Goal: Contribute content: Contribute content

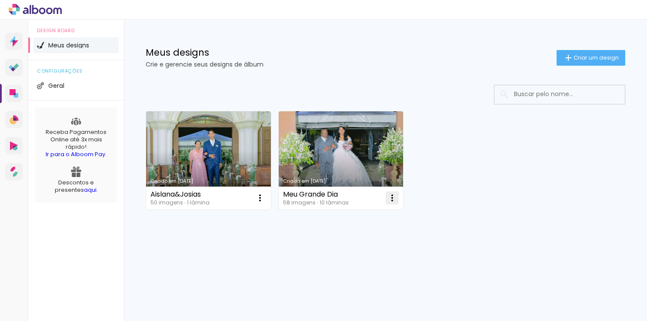
click at [396, 199] on iron-icon at bounding box center [392, 198] width 10 height 10
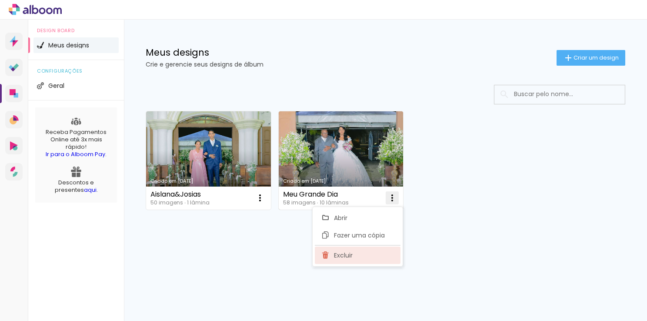
click at [356, 251] on paper-item "Excluir" at bounding box center [358, 254] width 86 height 17
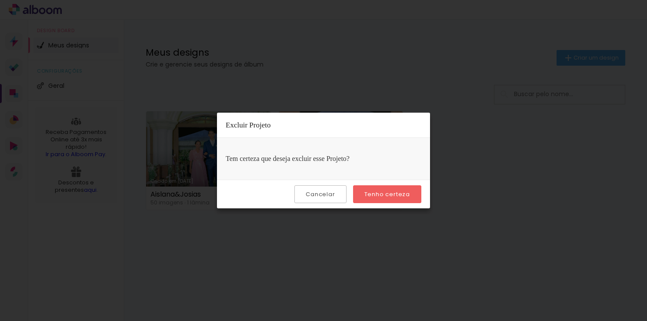
click at [373, 198] on paper-button "Tenho certeza" at bounding box center [387, 194] width 68 height 18
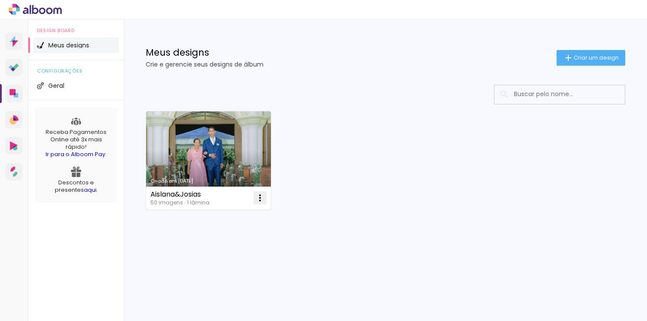
click at [263, 196] on iron-icon at bounding box center [260, 198] width 10 height 10
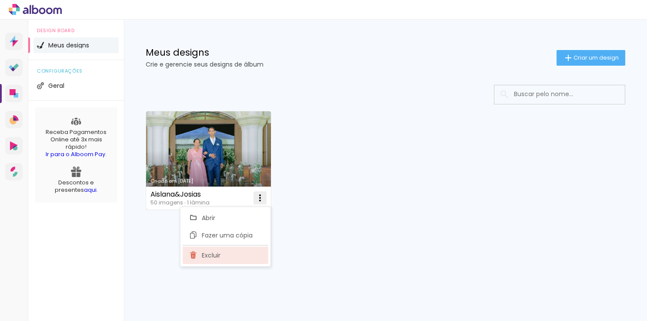
click at [230, 250] on paper-item "Excluir" at bounding box center [226, 254] width 86 height 17
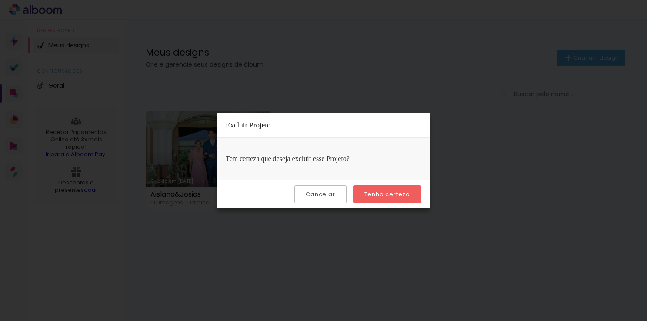
click at [0, 0] on slot "Tenho certeza" at bounding box center [0, 0] width 0 height 0
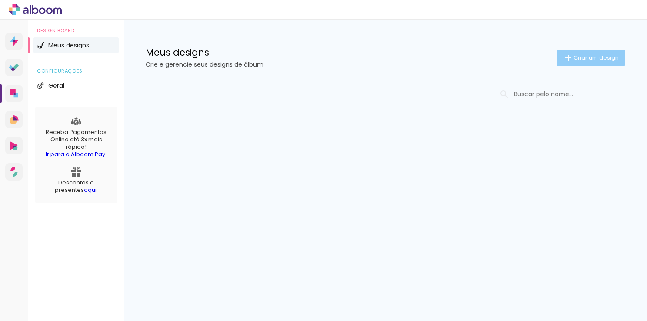
click at [588, 60] on span "Criar um design" at bounding box center [595, 58] width 45 height 6
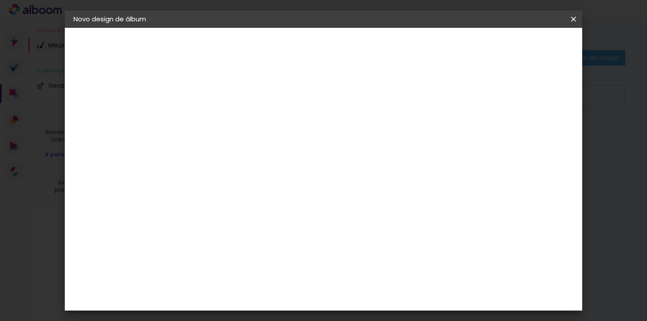
click at [216, 113] on input at bounding box center [216, 116] width 0 height 13
type input "K"
click at [216, 116] on input "meus 15 anos" at bounding box center [216, 116] width 0 height 13
type input "Meus 15 anos"
type paper-input "Meus 15 anos"
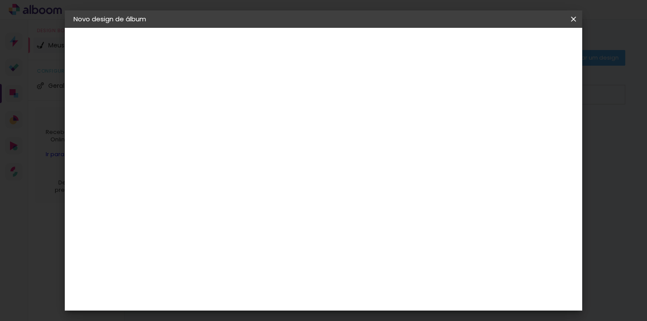
click at [0, 0] on slot "Avançar" at bounding box center [0, 0] width 0 height 0
click at [0, 0] on slot "Tamanho Livre" at bounding box center [0, 0] width 0 height 0
click at [0, 0] on slot "Avançar" at bounding box center [0, 0] width 0 height 0
click at [305, 136] on div "30 cm" at bounding box center [303, 136] width 147 height 22
click at [305, 136] on span "cm" at bounding box center [310, 135] width 10 height 13
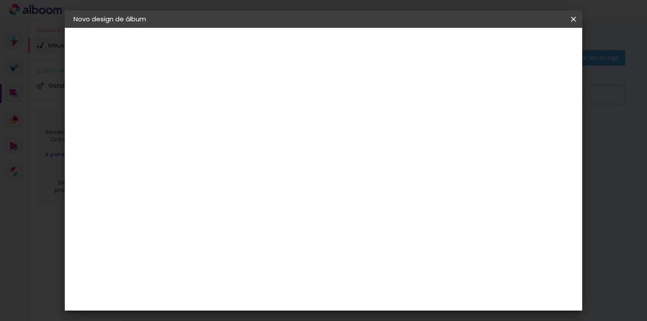
click at [301, 132] on span "30" at bounding box center [298, 135] width 14 height 13
click at [199, 233] on div "cm" at bounding box center [204, 235] width 10 height 13
click at [118, 105] on div "Tamanho livre" at bounding box center [107, 107] width 30 height 12
click at [247, 127] on paper-item "Belo Álbum" at bounding box center [238, 128] width 94 height 23
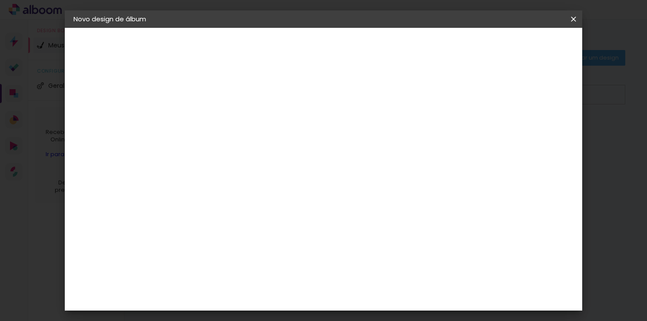
click at [0, 0] on slot "Avançar" at bounding box center [0, 0] width 0 height 0
click at [249, 146] on input "text" at bounding box center [233, 151] width 34 height 13
click at [0, 0] on slot "Clássica" at bounding box center [0, 0] width 0 height 0
click at [322, 143] on input "Clássica" at bounding box center [269, 142] width 106 height 13
click at [364, 162] on paper-item "Bauhaus" at bounding box center [376, 161] width 174 height 17
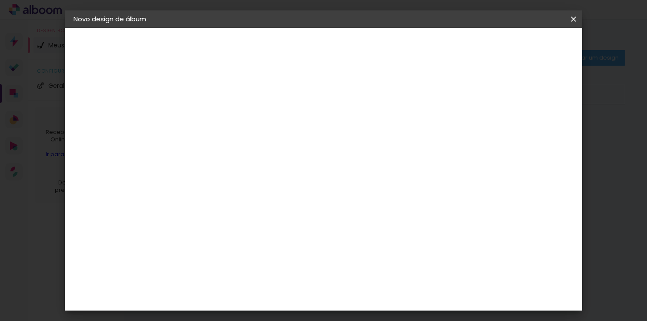
click at [0, 0] on slot "Voltar" at bounding box center [0, 0] width 0 height 0
click at [236, 194] on div "3ZERO5" at bounding box center [222, 196] width 26 height 7
click at [0, 0] on slot "Avançar" at bounding box center [0, 0] width 0 height 0
click at [249, 145] on input "text" at bounding box center [233, 151] width 34 height 13
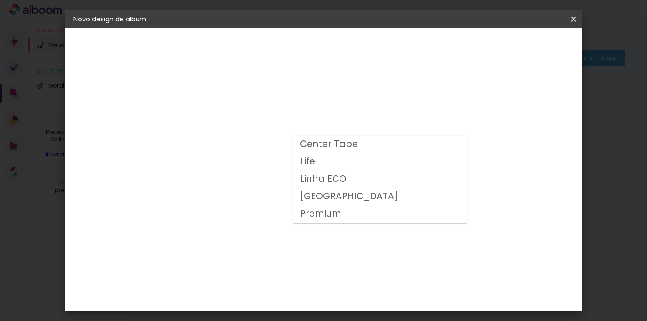
click at [316, 158] on paper-item "Life" at bounding box center [380, 161] width 174 height 17
type input "Life"
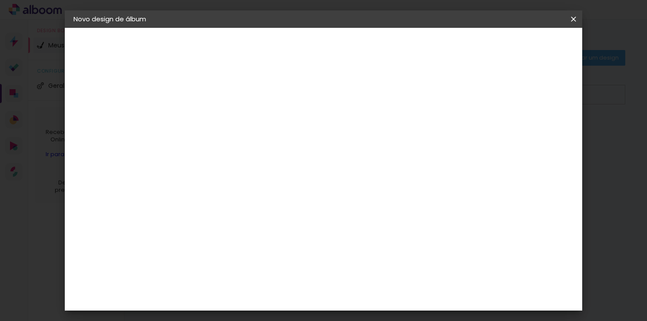
click at [0, 0] on slot "Voltar" at bounding box center [0, 0] width 0 height 0
click at [378, 138] on paper-item "Tamanho Livre" at bounding box center [336, 132] width 83 height 19
click at [0, 0] on slot "Avançar" at bounding box center [0, 0] width 0 height 0
drag, startPoint x: 316, startPoint y: 131, endPoint x: 311, endPoint y: 133, distance: 5.5
click at [313, 133] on div "30 cm" at bounding box center [303, 136] width 147 height 22
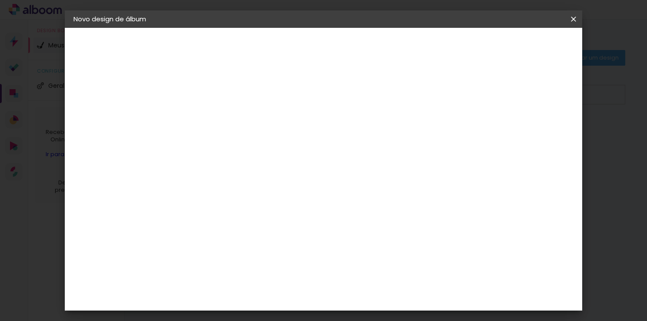
click at [311, 133] on span "cm" at bounding box center [310, 135] width 10 height 13
click at [301, 138] on span "30" at bounding box center [298, 135] width 14 height 13
click at [296, 136] on span "30" at bounding box center [298, 135] width 14 height 13
click at [217, 100] on input "2" at bounding box center [210, 99] width 30 height 11
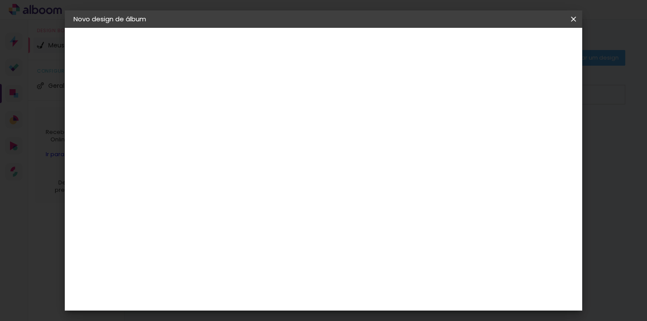
scroll to position [81, 0]
click at [191, 155] on input "30" at bounding box center [188, 153] width 23 height 13
click at [202, 148] on div "cm" at bounding box center [204, 153] width 10 height 13
click at [199, 152] on input "30" at bounding box center [188, 153] width 23 height 13
type input "3"
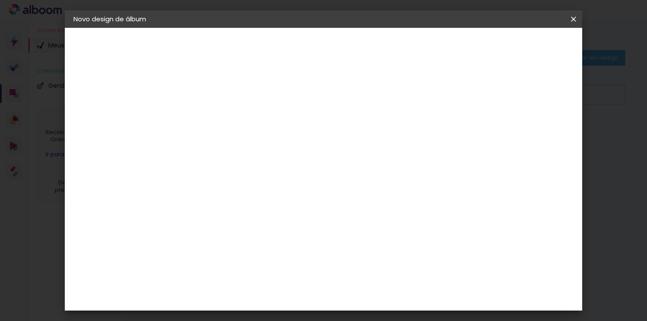
scroll to position [100, 0]
type input "25"
type paper-input "25"
click at [379, 294] on input "60" at bounding box center [371, 295] width 23 height 13
click at [380, 294] on input "60" at bounding box center [371, 295] width 23 height 13
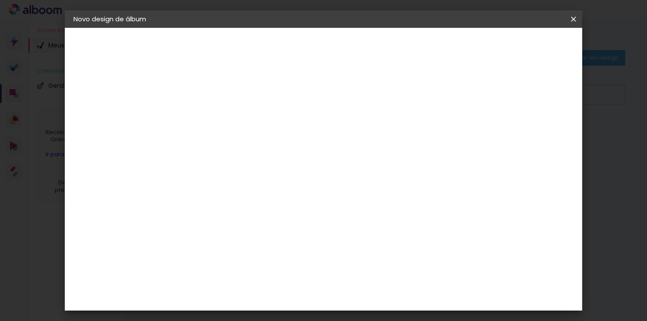
click at [377, 294] on input "60" at bounding box center [371, 295] width 23 height 13
type input "40"
type paper-input "40"
click at [301, 289] on div "cm" at bounding box center [376, 296] width 293 height 30
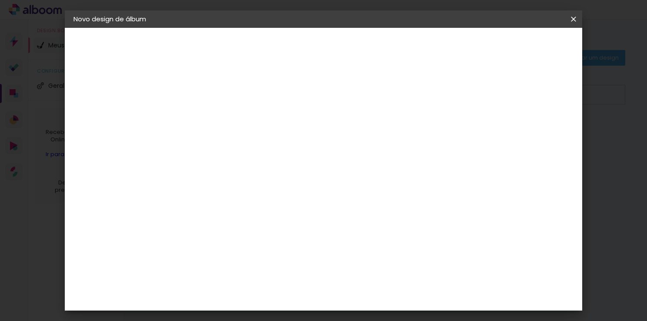
scroll to position [6, 0]
click at [215, 97] on input "2" at bounding box center [210, 94] width 30 height 11
click at [537, 233] on div "mm" at bounding box center [540, 231] width 13 height 13
type input "4"
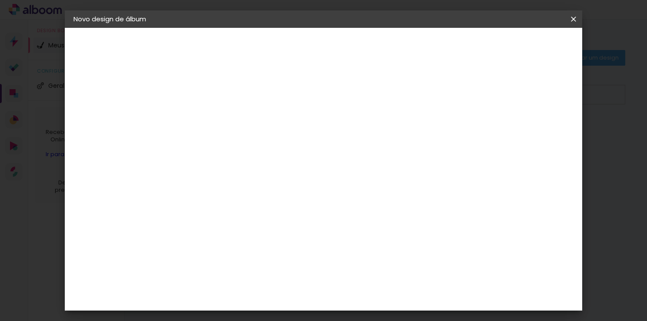
type paper-input "4"
click at [531, 138] on input "4" at bounding box center [529, 131] width 16 height 13
type input "1"
type paper-input "1"
click at [220, 100] on input "1" at bounding box center [210, 99] width 30 height 11
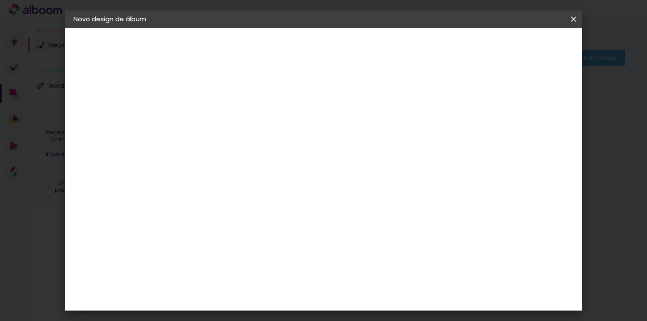
click at [519, 46] on span "Iniciar design" at bounding box center [499, 46] width 40 height 6
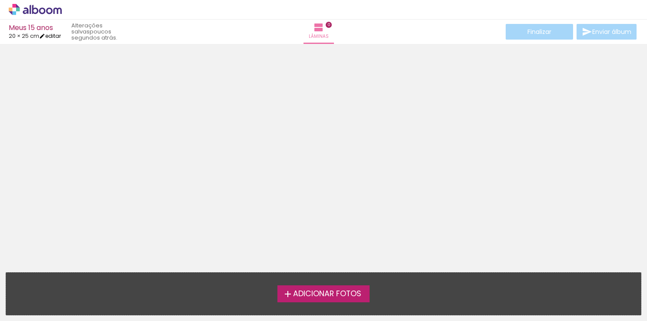
click at [45, 36] on iron-icon at bounding box center [42, 36] width 6 height 6
type input "1"
type input "25"
type input "40"
type input "4"
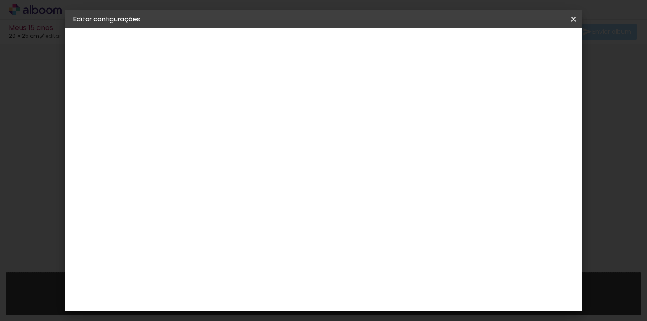
scroll to position [38, 0]
click at [405, 43] on span "Salvar configurações" at bounding box center [382, 49] width 44 height 12
click at [413, 40] on paper-button "Salvar configurações" at bounding box center [383, 49] width 62 height 21
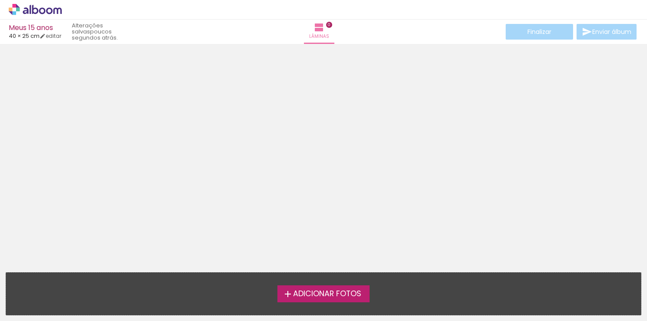
click at [327, 290] on span "Adicionar Fotos" at bounding box center [327, 294] width 68 height 8
click at [0, 0] on input "file" at bounding box center [0, 0] width 0 height 0
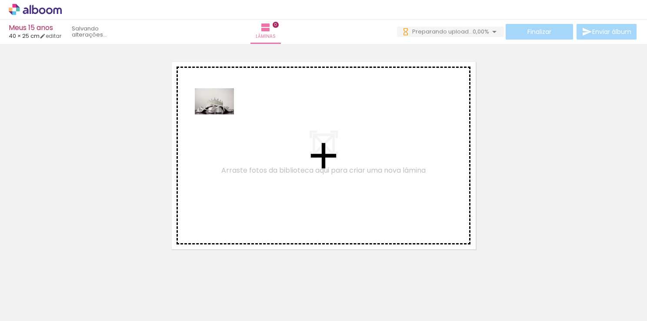
drag, startPoint x: 93, startPoint y: 298, endPoint x: 221, endPoint y: 114, distance: 224.1
click at [221, 114] on quentale-workspace at bounding box center [323, 160] width 647 height 321
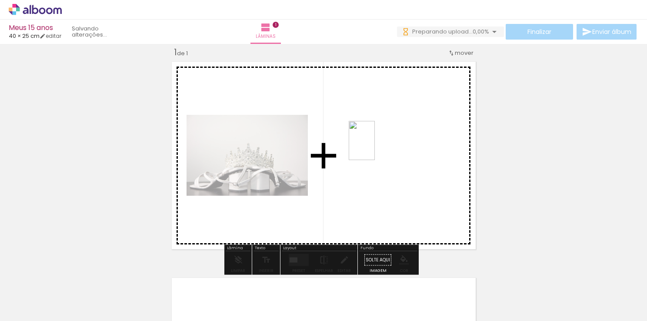
drag, startPoint x: 421, startPoint y: 298, endPoint x: 375, endPoint y: 147, distance: 158.2
click at [375, 147] on quentale-workspace at bounding box center [323, 160] width 647 height 321
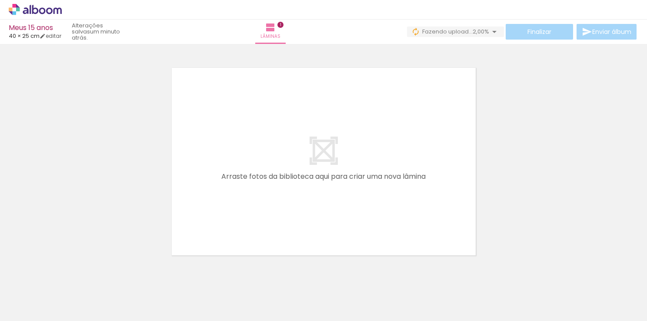
scroll to position [233, 0]
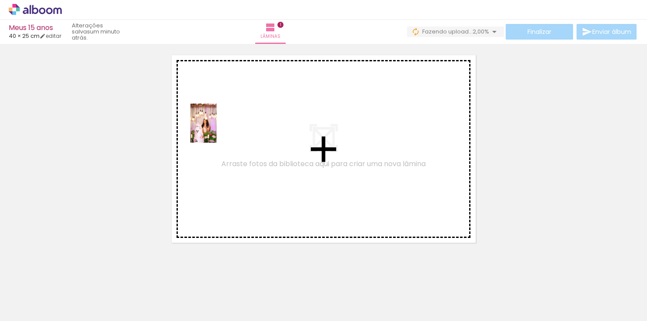
drag, startPoint x: 135, startPoint y: 300, endPoint x: 212, endPoint y: 152, distance: 166.6
click at [214, 126] on quentale-workspace at bounding box center [323, 160] width 647 height 321
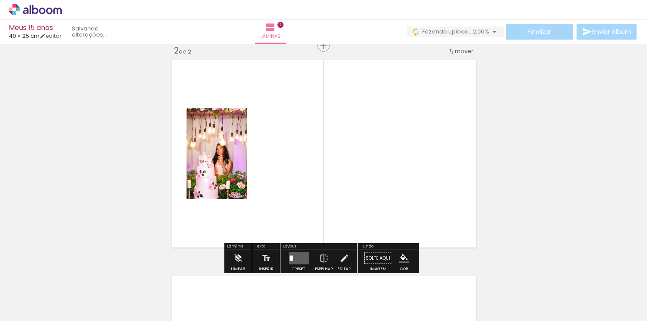
scroll to position [227, 0]
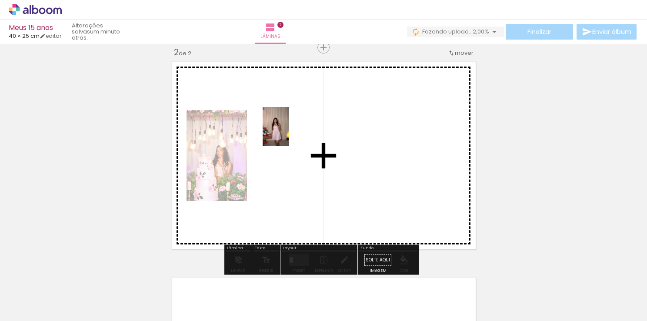
drag, startPoint x: 241, startPoint y: 300, endPoint x: 288, endPoint y: 125, distance: 181.6
click at [288, 125] on quentale-workspace at bounding box center [323, 160] width 647 height 321
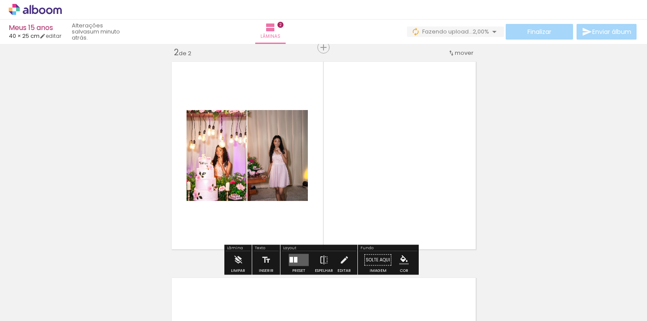
click at [294, 259] on div at bounding box center [295, 260] width 3 height 6
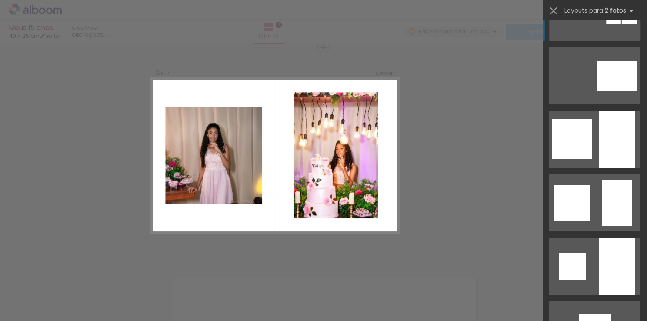
scroll to position [826, 0]
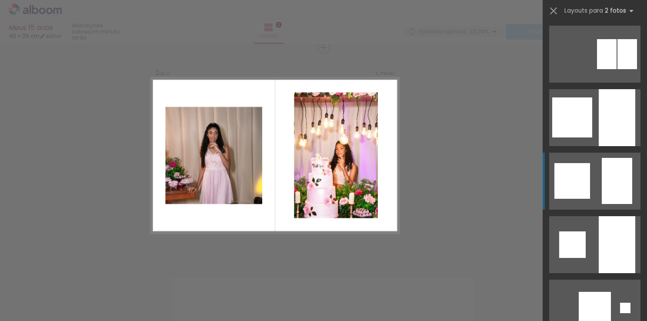
click at [588, 180] on quentale-layouter at bounding box center [594, 181] width 91 height 57
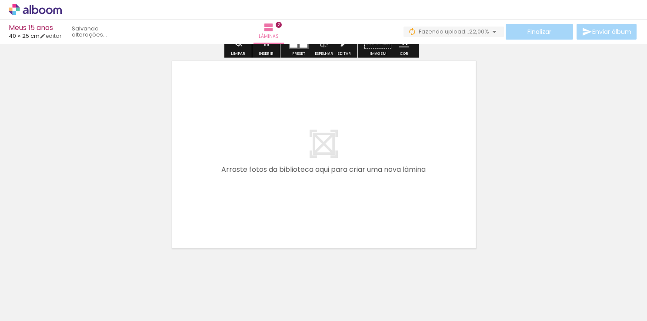
scroll to position [444, 0]
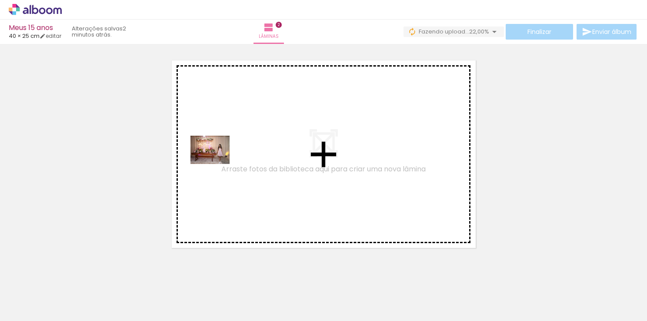
drag, startPoint x: 179, startPoint y: 299, endPoint x: 229, endPoint y: 133, distance: 172.9
click at [229, 133] on quentale-workspace at bounding box center [323, 160] width 647 height 321
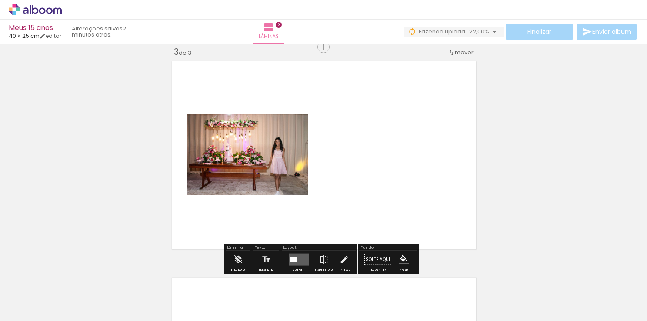
scroll to position [443, 0]
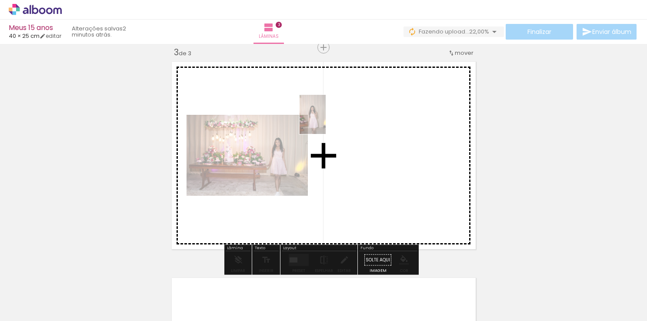
drag, startPoint x: 242, startPoint y: 305, endPoint x: 319, endPoint y: 107, distance: 213.3
click at [320, 107] on quentale-workspace at bounding box center [323, 160] width 647 height 321
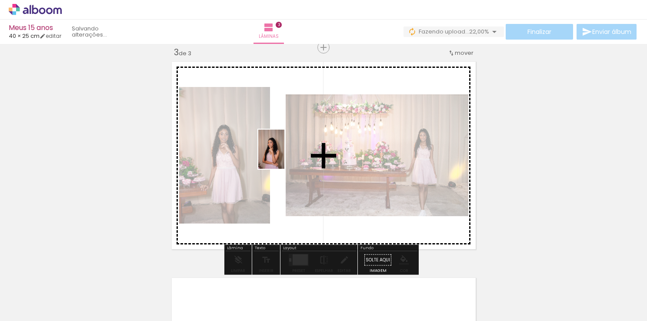
drag, startPoint x: 289, startPoint y: 298, endPoint x: 283, endPoint y: 152, distance: 146.6
click at [283, 152] on quentale-workspace at bounding box center [323, 160] width 647 height 321
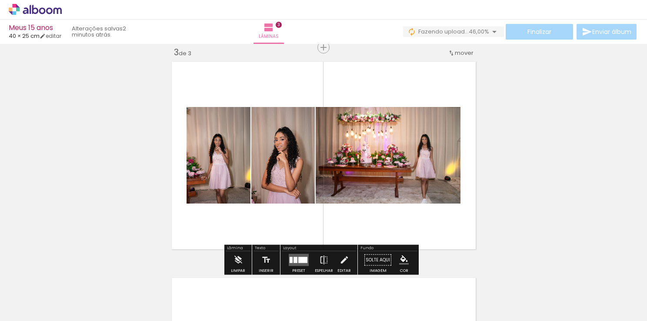
click at [298, 261] on div at bounding box center [302, 260] width 9 height 6
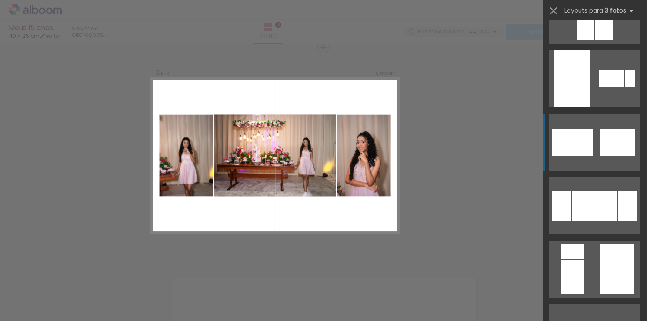
scroll to position [174, 0]
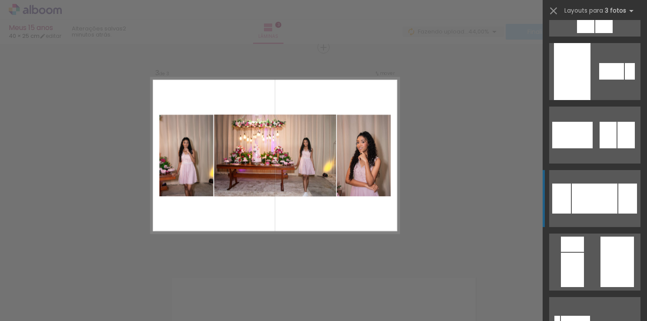
click at [612, 193] on div at bounding box center [594, 198] width 46 height 30
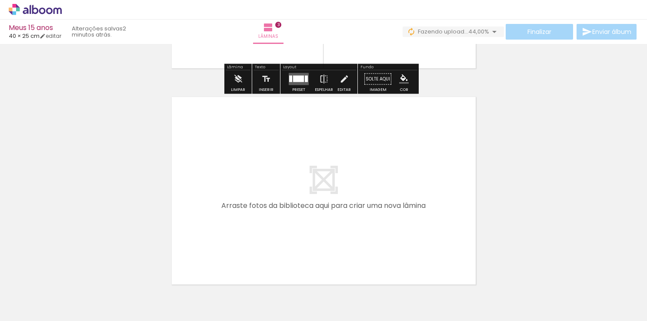
scroll to position [660, 0]
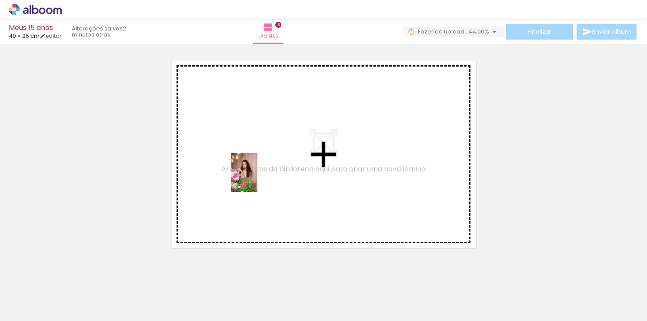
drag, startPoint x: 387, startPoint y: 306, endPoint x: 239, endPoint y: 169, distance: 202.0
click at [239, 169] on quentale-workspace at bounding box center [323, 160] width 647 height 321
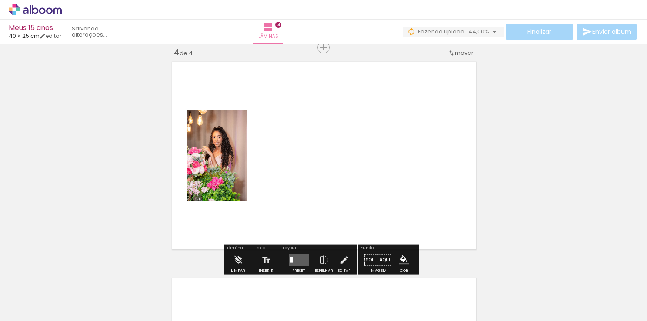
scroll to position [659, 0]
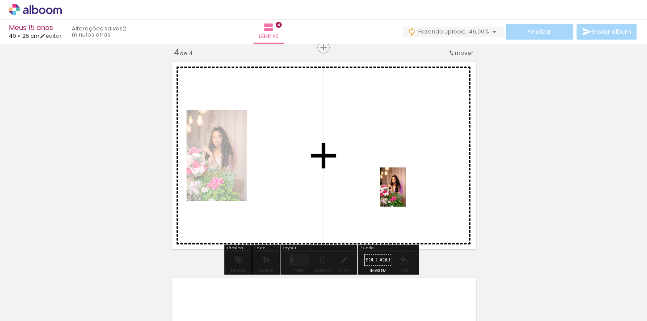
drag, startPoint x: 428, startPoint y: 285, endPoint x: 394, endPoint y: 165, distance: 124.9
click at [395, 166] on quentale-workspace at bounding box center [323, 160] width 647 height 321
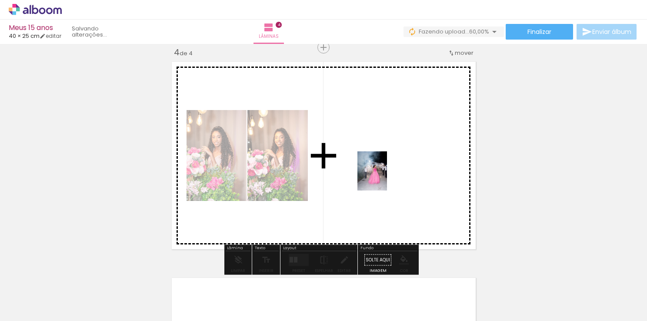
drag, startPoint x: 572, startPoint y: 300, endPoint x: 383, endPoint y: 177, distance: 225.3
click at [383, 177] on quentale-workspace at bounding box center [323, 160] width 647 height 321
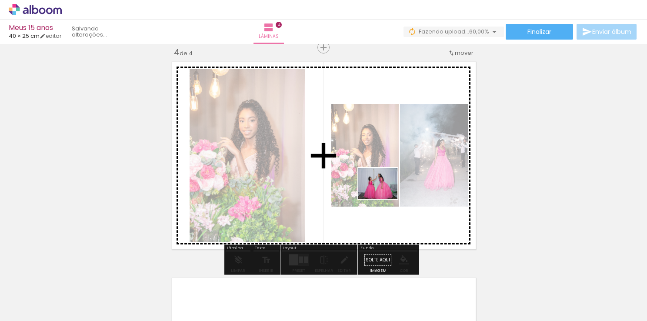
drag, startPoint x: 631, startPoint y: 298, endPoint x: 375, endPoint y: 187, distance: 278.5
click at [376, 188] on quentale-workspace at bounding box center [323, 160] width 647 height 321
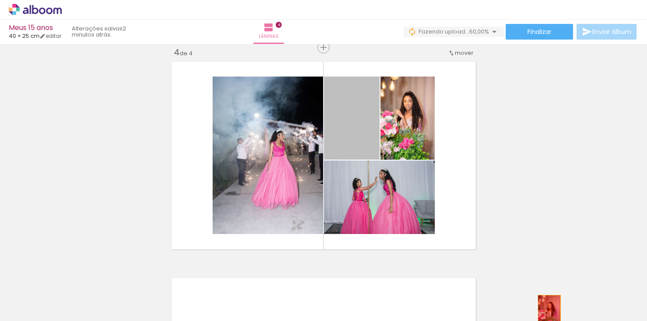
drag, startPoint x: 359, startPoint y: 136, endPoint x: 530, endPoint y: 292, distance: 231.0
click at [540, 306] on quentale-workspace at bounding box center [323, 160] width 647 height 321
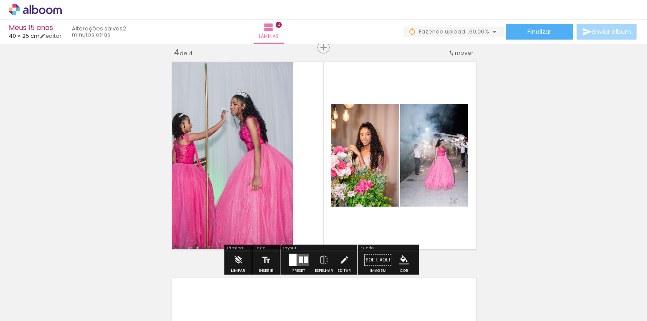
click at [301, 259] on quentale-layouter at bounding box center [299, 260] width 20 height 12
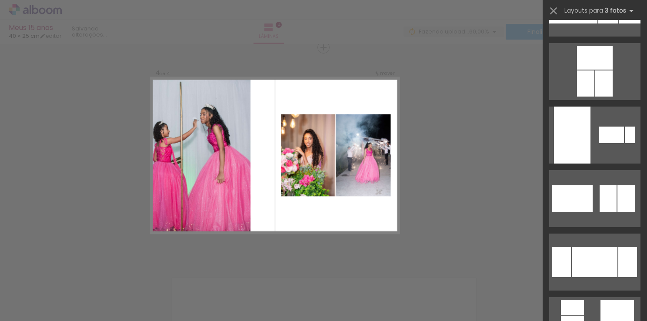
scroll to position [0, 0]
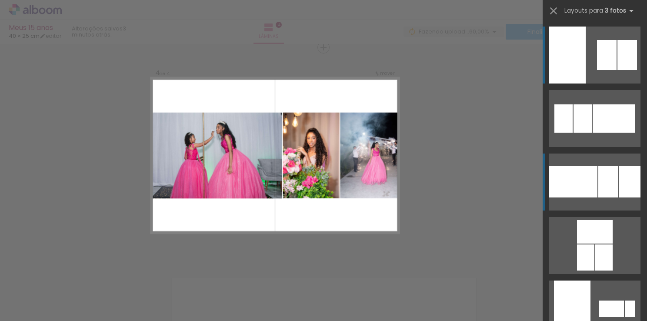
click at [578, 170] on div at bounding box center [573, 181] width 48 height 31
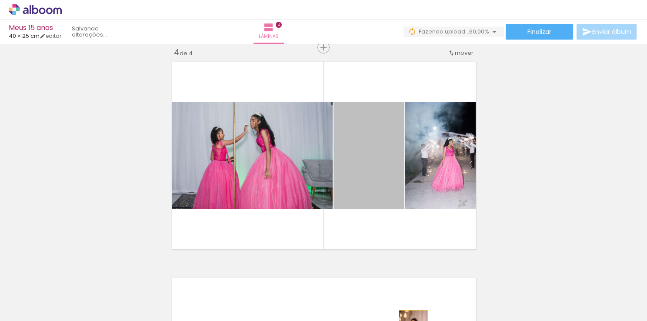
drag, startPoint x: 387, startPoint y: 184, endPoint x: 405, endPoint y: 325, distance: 141.9
click at [405, 320] on html "link( href="../../bower_components/polymer/polymer.html" rel="import" ) picture…" at bounding box center [323, 160] width 647 height 321
drag, startPoint x: 363, startPoint y: 163, endPoint x: 384, endPoint y: 284, distance: 122.5
click at [384, 284] on quentale-workspace at bounding box center [323, 160] width 647 height 321
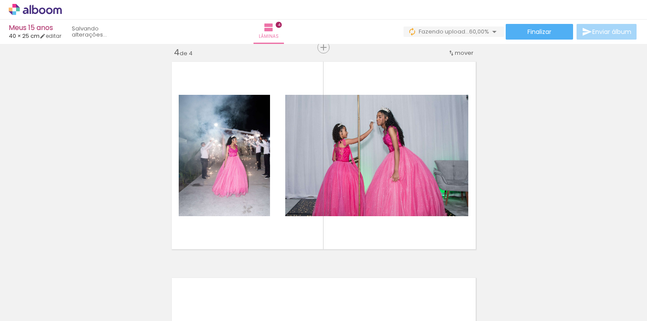
click at [533, 301] on div at bounding box center [525, 291] width 36 height 43
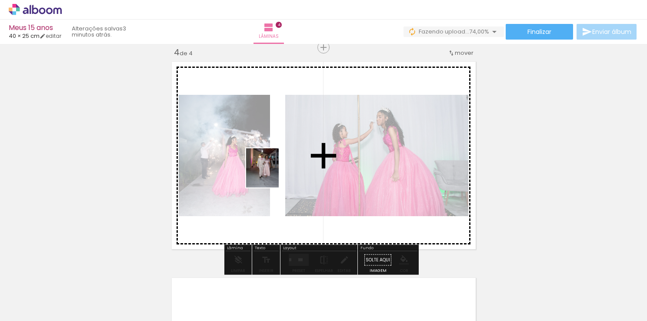
drag, startPoint x: 540, startPoint y: 302, endPoint x: 270, endPoint y: 173, distance: 298.7
click at [270, 173] on quentale-workspace at bounding box center [323, 160] width 647 height 321
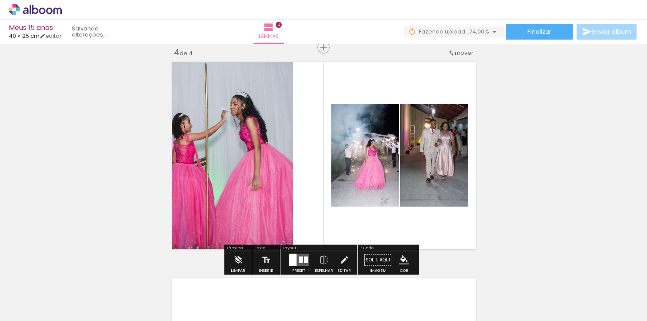
click at [304, 257] on div at bounding box center [306, 259] width 4 height 7
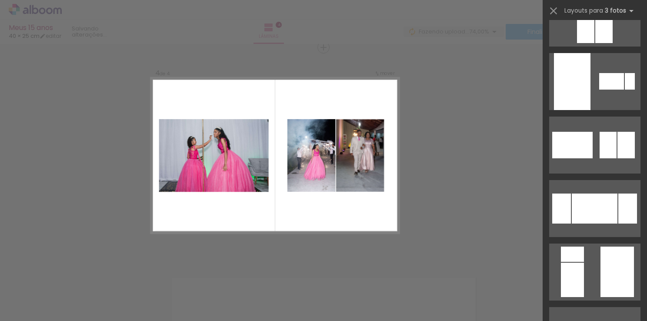
scroll to position [608, 0]
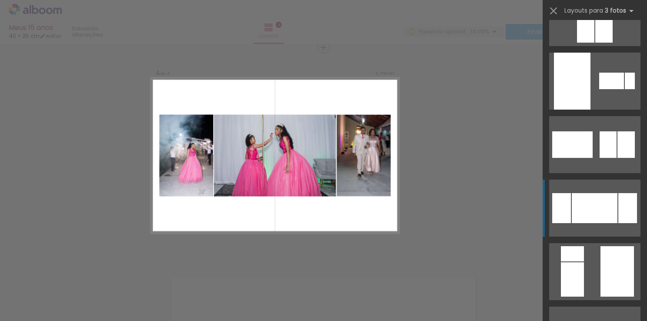
click at [600, 196] on div at bounding box center [594, 208] width 46 height 30
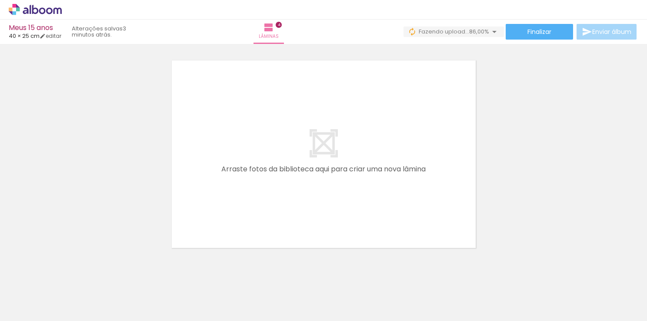
scroll to position [0, 251]
click at [433, 306] on div at bounding box center [419, 291] width 41 height 43
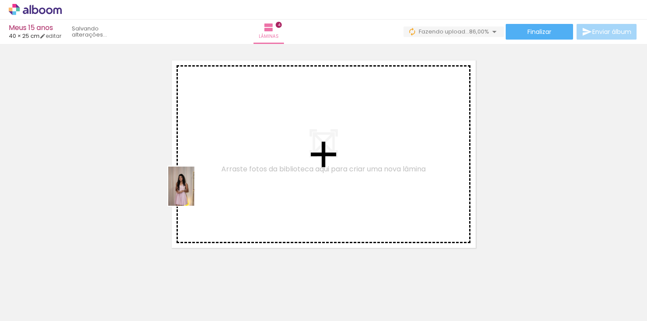
drag, startPoint x: 88, startPoint y: 301, endPoint x: 202, endPoint y: 183, distance: 164.1
click at [202, 183] on quentale-workspace at bounding box center [323, 160] width 647 height 321
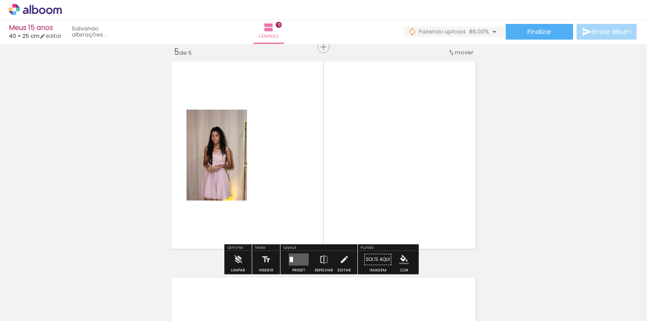
scroll to position [875, 0]
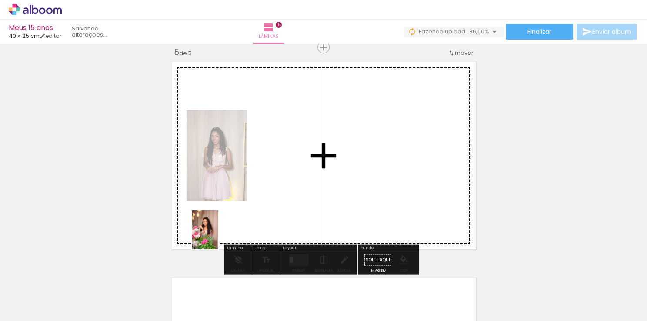
drag, startPoint x: 135, startPoint y: 300, endPoint x: 287, endPoint y: 156, distance: 209.0
click at [287, 156] on quentale-workspace at bounding box center [323, 160] width 647 height 321
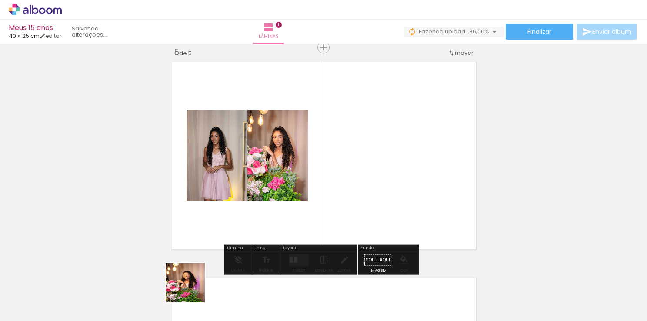
drag, startPoint x: 174, startPoint y: 305, endPoint x: 309, endPoint y: 216, distance: 161.5
click at [293, 225] on quentale-workspace at bounding box center [323, 160] width 647 height 321
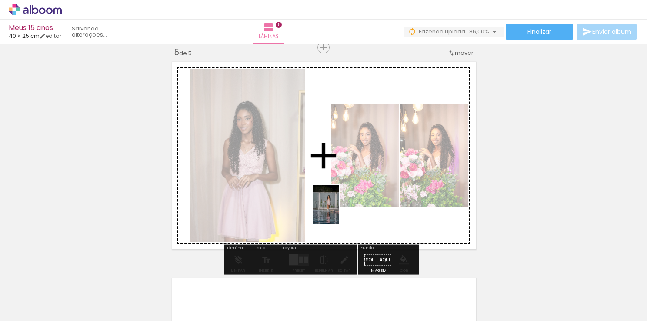
drag, startPoint x: 230, startPoint y: 303, endPoint x: 341, endPoint y: 208, distance: 146.7
click at [341, 208] on quentale-workspace at bounding box center [323, 160] width 647 height 321
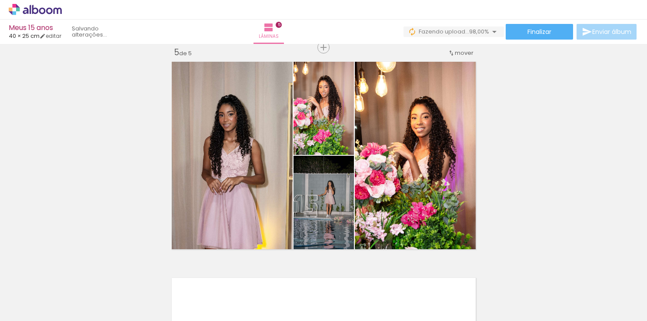
scroll to position [0, 808]
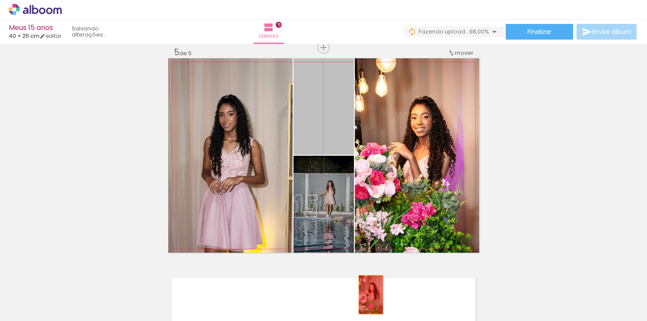
drag, startPoint x: 349, startPoint y: 158, endPoint x: 374, endPoint y: 307, distance: 151.1
click at [374, 307] on quentale-workspace at bounding box center [323, 160] width 647 height 321
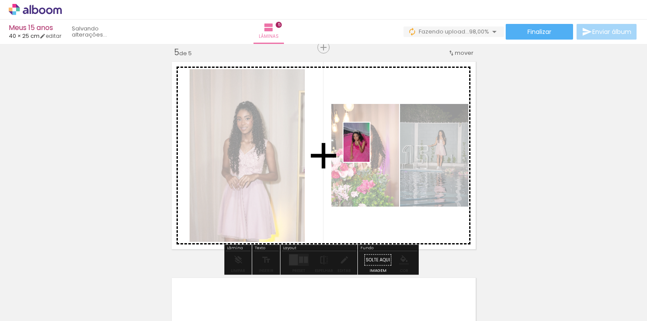
drag, startPoint x: 360, startPoint y: 298, endPoint x: 362, endPoint y: 141, distance: 156.9
click at [365, 143] on quentale-workspace at bounding box center [323, 160] width 647 height 321
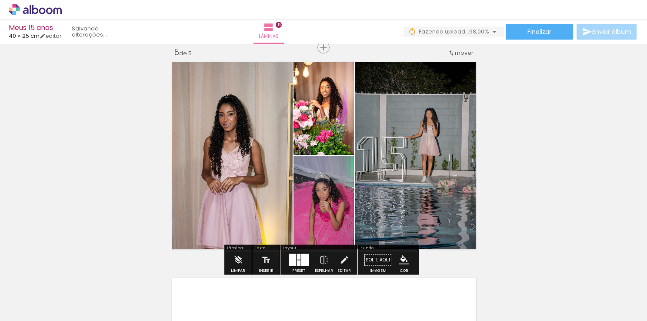
click at [301, 263] on div at bounding box center [304, 260] width 7 height 12
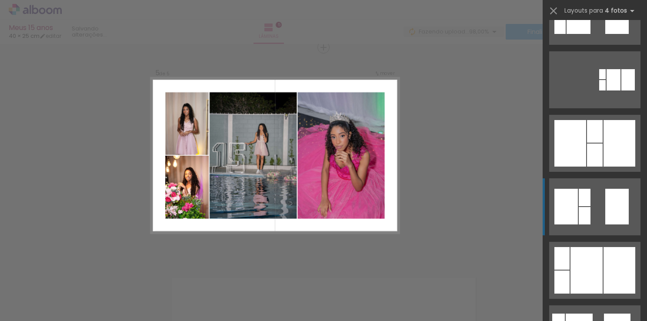
scroll to position [174, 0]
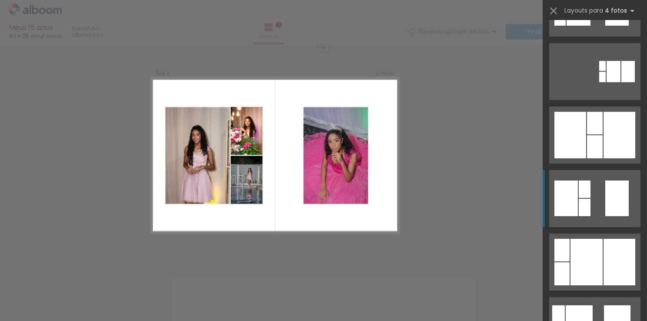
click at [587, 205] on quentale-layouter at bounding box center [594, 198] width 91 height 57
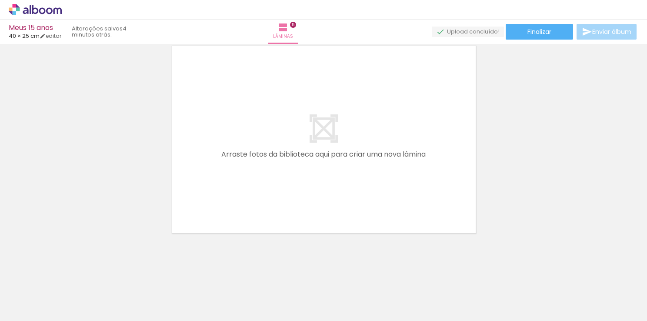
scroll to position [0, 160]
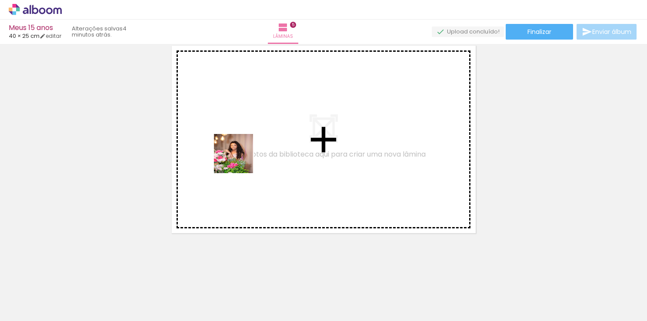
drag, startPoint x: 231, startPoint y: 302, endPoint x: 232, endPoint y: 106, distance: 196.4
click at [226, 92] on quentale-workspace at bounding box center [323, 160] width 647 height 321
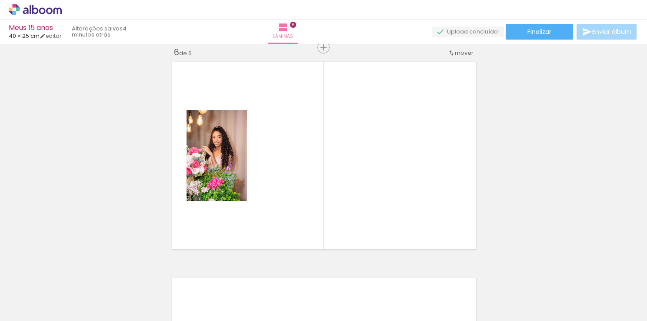
scroll to position [0, 25]
click at [189, 276] on iron-icon at bounding box center [188, 273] width 9 height 9
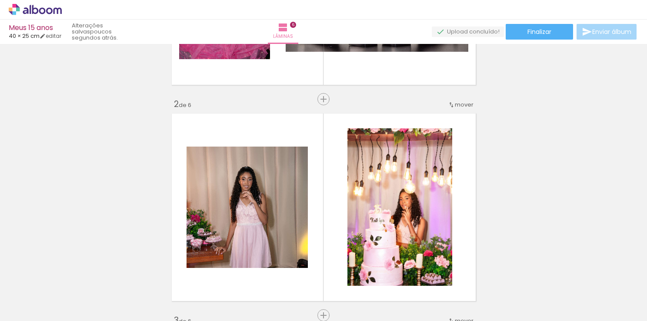
scroll to position [174, 0]
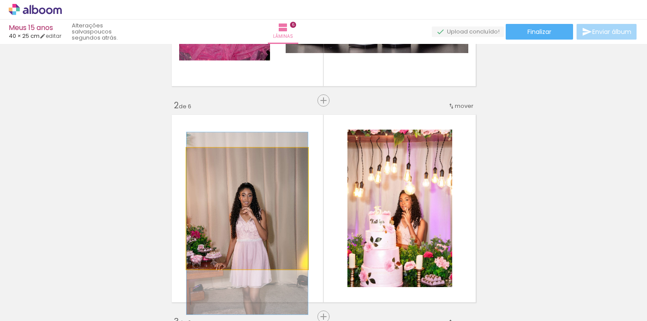
drag, startPoint x: 260, startPoint y: 178, endPoint x: 231, endPoint y: 193, distance: 32.3
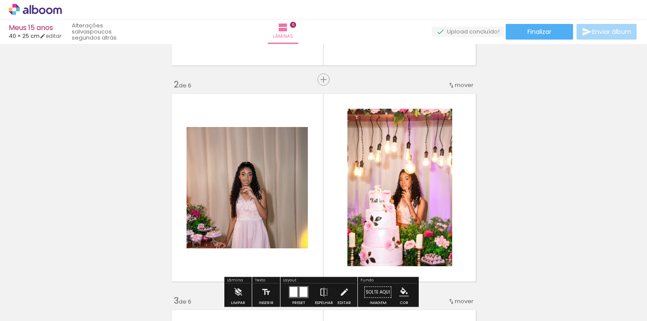
scroll to position [304, 0]
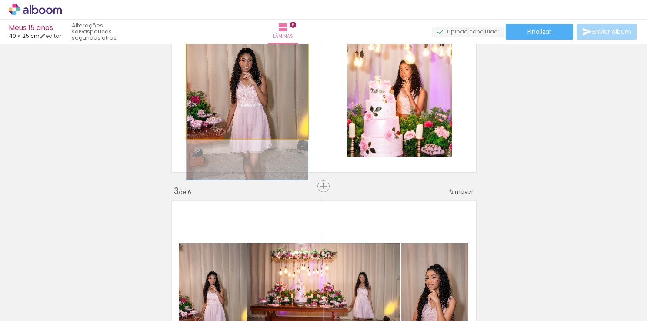
drag, startPoint x: 252, startPoint y: 104, endPoint x: 246, endPoint y: 98, distance: 8.6
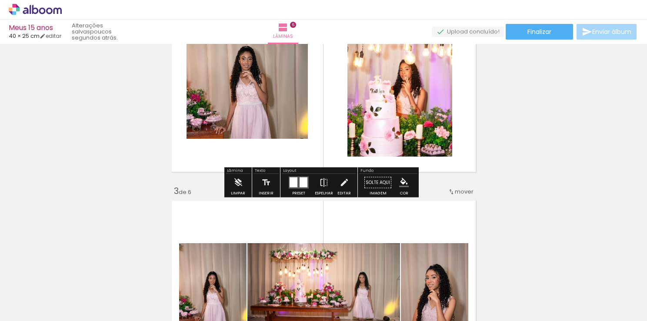
scroll to position [261, 0]
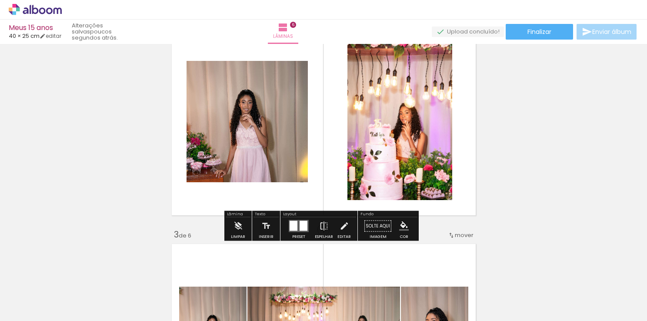
click at [255, 149] on quentale-photo at bounding box center [246, 121] width 121 height 121
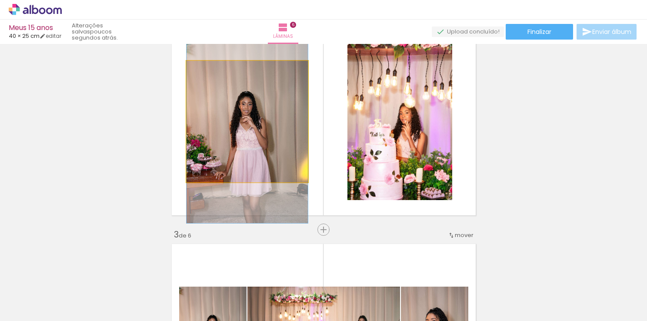
drag, startPoint x: 255, startPoint y: 149, endPoint x: 222, endPoint y: 150, distance: 32.2
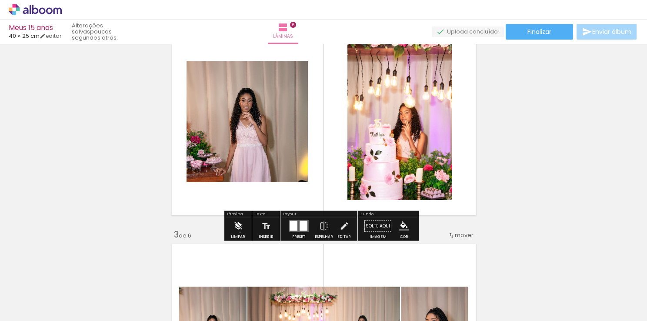
click at [240, 232] on iron-icon at bounding box center [238, 225] width 10 height 17
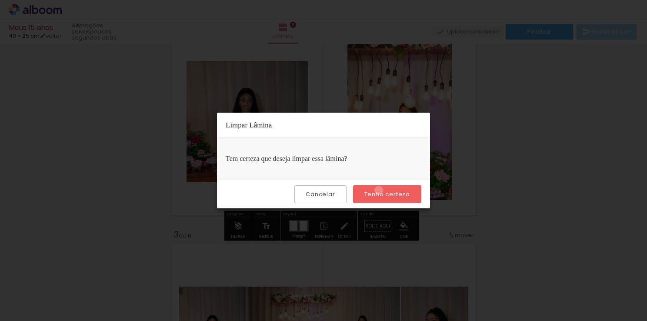
click at [0, 0] on slot "Tenho certeza" at bounding box center [0, 0] width 0 height 0
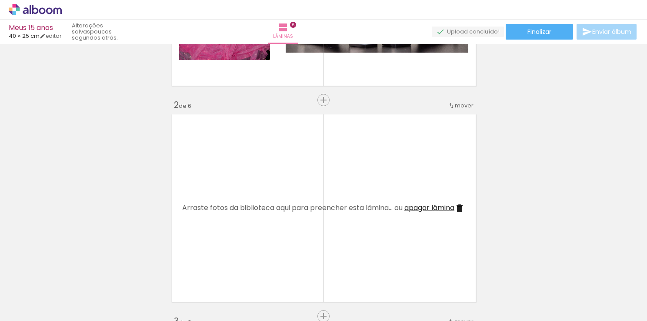
scroll to position [174, 0]
drag, startPoint x: 118, startPoint y: 298, endPoint x: 217, endPoint y: 196, distance: 142.6
click at [217, 196] on quentale-workspace at bounding box center [323, 160] width 647 height 321
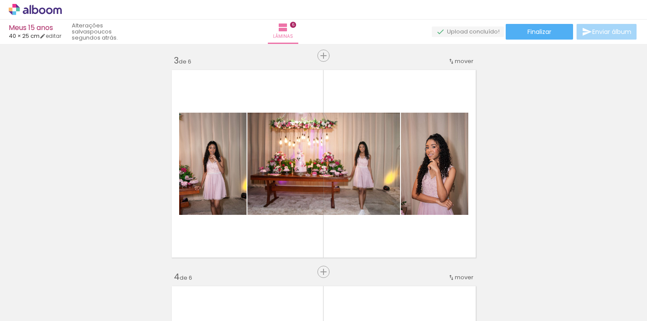
scroll to position [0, 959]
drag, startPoint x: 339, startPoint y: 300, endPoint x: 348, endPoint y: 296, distance: 9.4
click at [348, 296] on div at bounding box center [345, 291] width 34 height 43
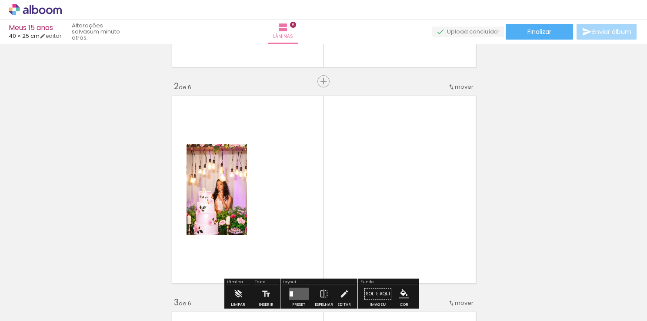
scroll to position [174, 0]
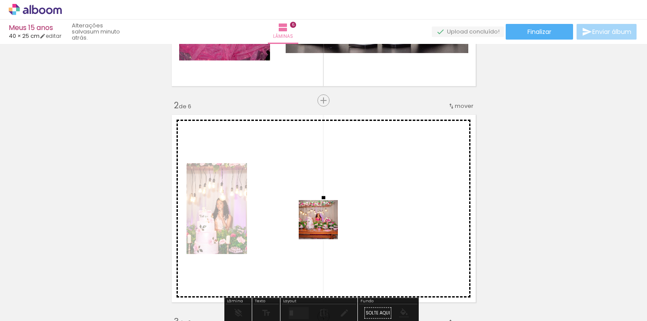
drag, startPoint x: 341, startPoint y: 288, endPoint x: 370, endPoint y: 212, distance: 81.3
click at [332, 215] on quentale-workspace at bounding box center [323, 160] width 647 height 321
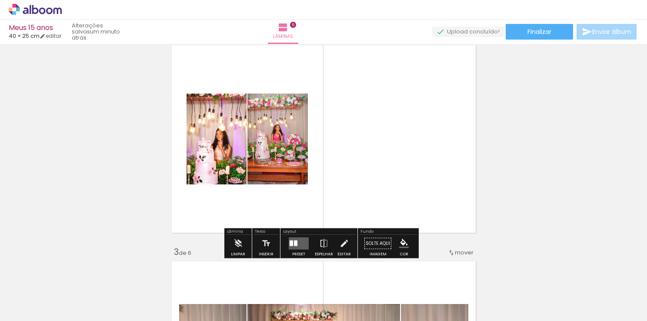
scroll to position [261, 0]
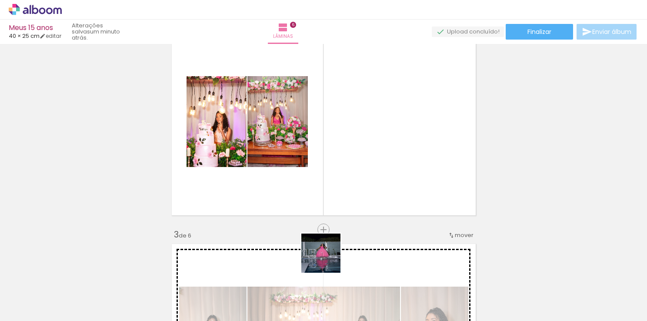
drag, startPoint x: 308, startPoint y: 300, endPoint x: 400, endPoint y: 169, distance: 160.6
click at [400, 169] on quentale-workspace at bounding box center [323, 160] width 647 height 321
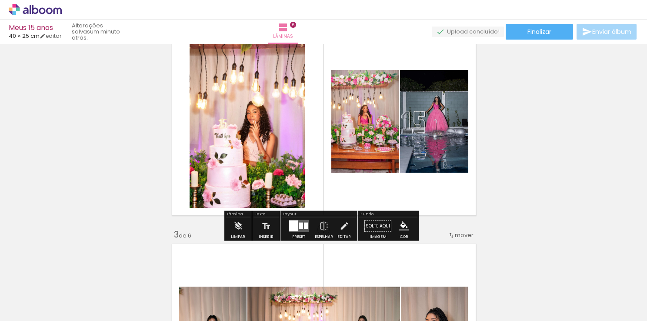
click at [290, 226] on div at bounding box center [293, 225] width 9 height 11
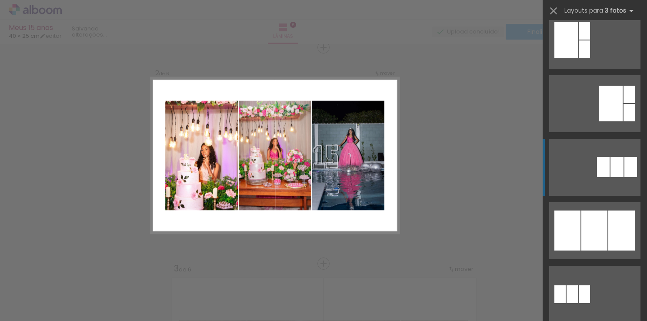
scroll to position [391, 0]
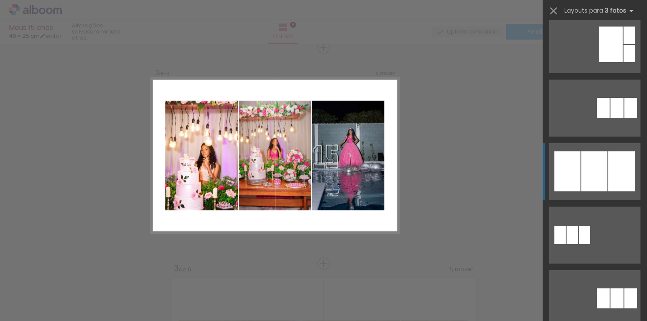
click at [602, 192] on quentale-layouter at bounding box center [594, 171] width 91 height 57
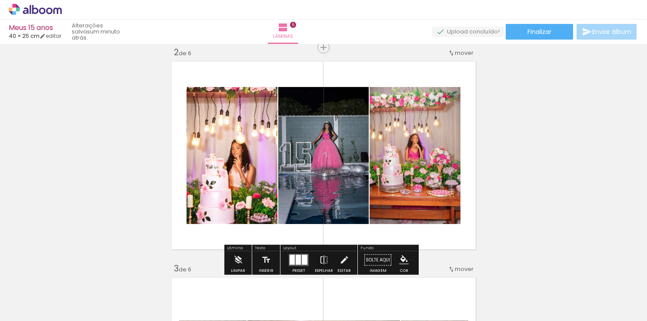
click at [299, 262] on quentale-layouter at bounding box center [299, 260] width 20 height 12
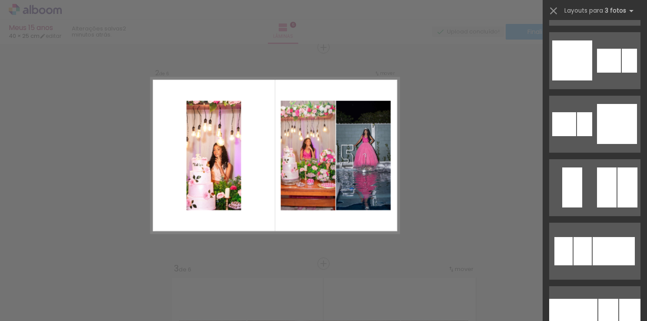
scroll to position [1594, 0]
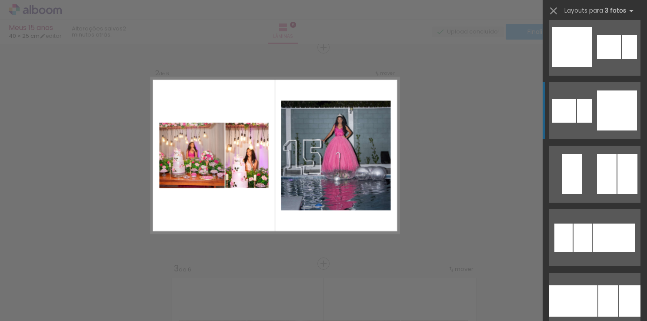
click at [611, 114] on div at bounding box center [617, 110] width 40 height 40
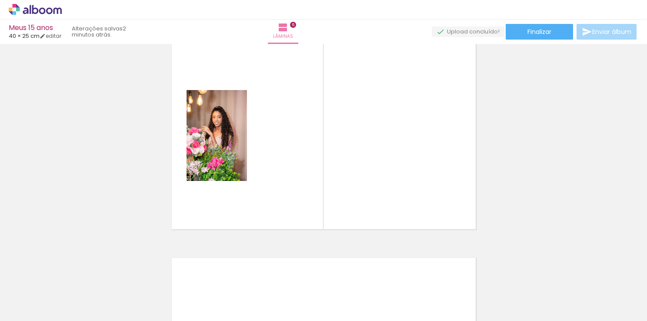
scroll to position [1139, 0]
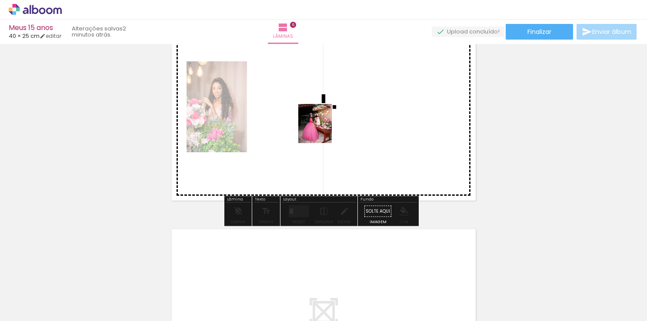
drag, startPoint x: 402, startPoint y: 302, endPoint x: 331, endPoint y: 146, distance: 171.7
click at [302, 109] on quentale-workspace at bounding box center [323, 160] width 647 height 321
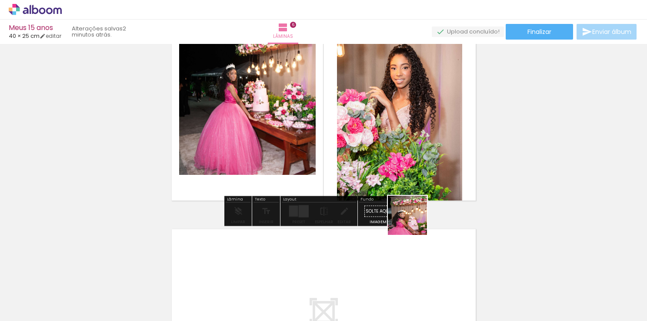
drag, startPoint x: 448, startPoint y: 302, endPoint x: 368, endPoint y: 141, distance: 179.6
click at [368, 142] on quentale-workspace at bounding box center [323, 160] width 647 height 321
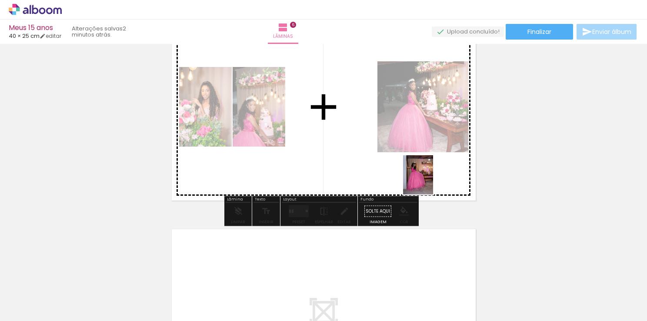
drag, startPoint x: 541, startPoint y: 304, endPoint x: 360, endPoint y: 149, distance: 238.2
click at [363, 150] on quentale-workspace at bounding box center [323, 160] width 647 height 321
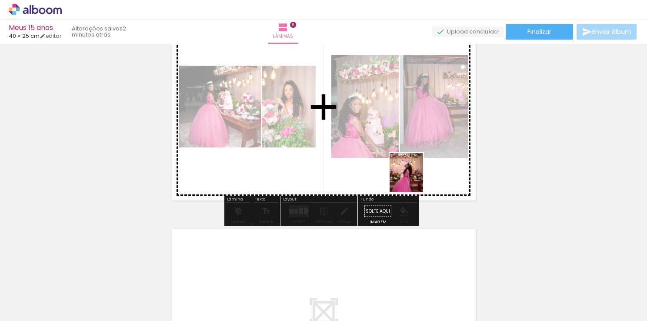
drag, startPoint x: 584, startPoint y: 301, endPoint x: 415, endPoint y: 178, distance: 209.0
click at [415, 178] on quentale-workspace at bounding box center [323, 160] width 647 height 321
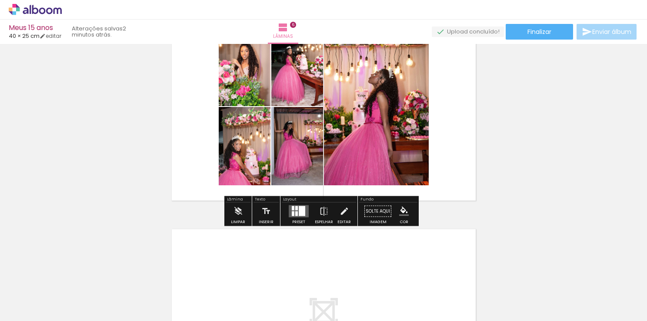
click at [301, 209] on div at bounding box center [302, 211] width 7 height 10
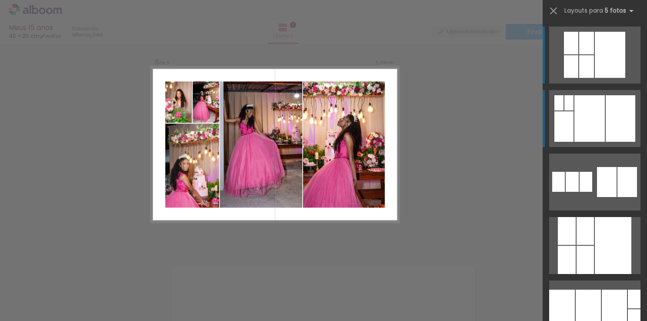
scroll to position [1091, 0]
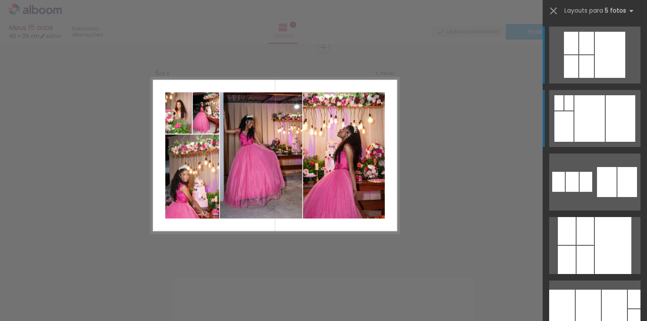
click at [592, 126] on div at bounding box center [589, 118] width 30 height 46
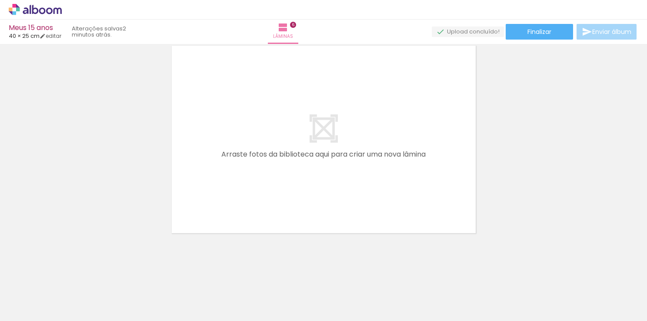
scroll to position [0, 459]
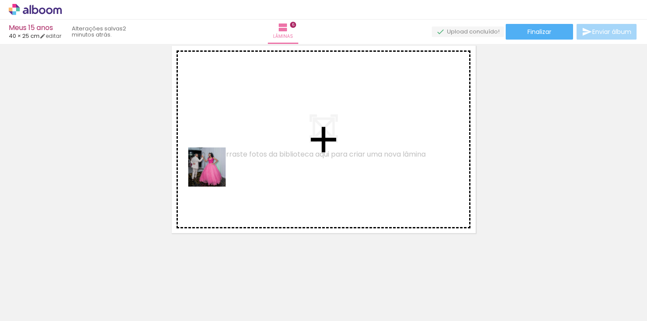
drag, startPoint x: 221, startPoint y: 301, endPoint x: 228, endPoint y: 172, distance: 129.2
click at [211, 136] on quentale-workspace at bounding box center [323, 160] width 647 height 321
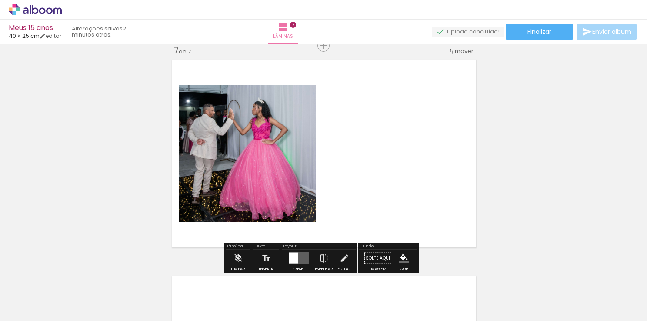
scroll to position [1307, 0]
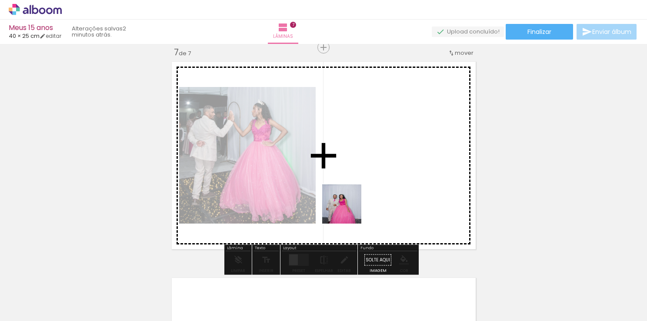
drag, startPoint x: 266, startPoint y: 304, endPoint x: 361, endPoint y: 185, distance: 152.1
click at [361, 185] on quentale-workspace at bounding box center [323, 160] width 647 height 321
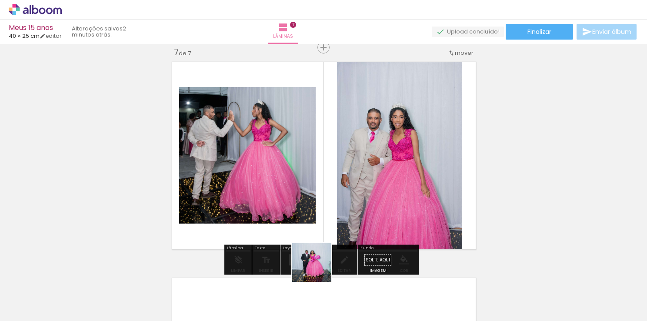
drag, startPoint x: 314, startPoint y: 299, endPoint x: 322, endPoint y: 190, distance: 109.3
click at [322, 192] on quentale-workspace at bounding box center [323, 160] width 647 height 321
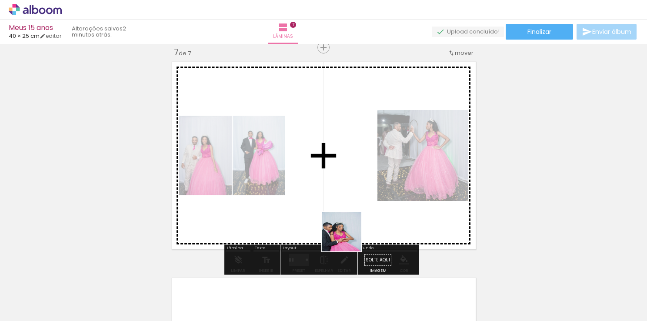
drag, startPoint x: 352, startPoint y: 298, endPoint x: 338, endPoint y: 190, distance: 108.7
click at [338, 190] on quentale-workspace at bounding box center [323, 160] width 647 height 321
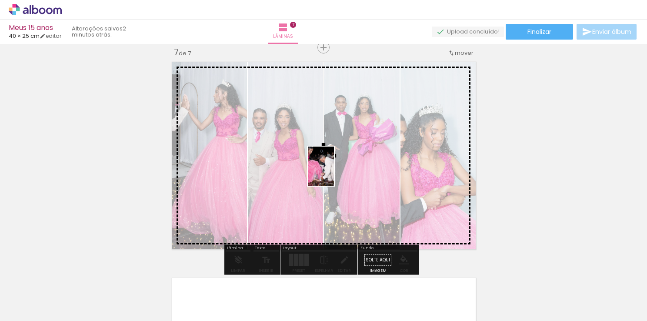
drag, startPoint x: 415, startPoint y: 299, endPoint x: 327, endPoint y: 168, distance: 158.4
click at [329, 169] on quentale-workspace at bounding box center [323, 160] width 647 height 321
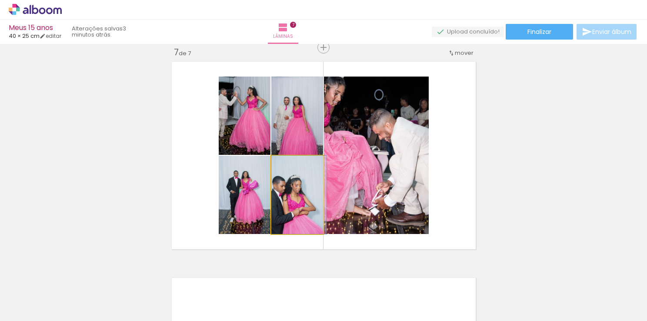
drag, startPoint x: 291, startPoint y: 205, endPoint x: 298, endPoint y: 182, distance: 24.4
drag, startPoint x: 281, startPoint y: 208, endPoint x: 283, endPoint y: 195, distance: 13.6
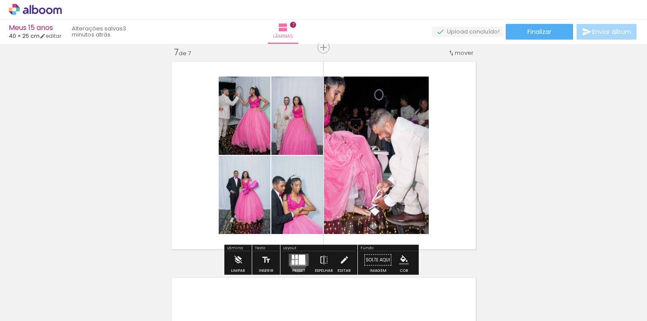
click at [299, 263] on div at bounding box center [302, 260] width 7 height 10
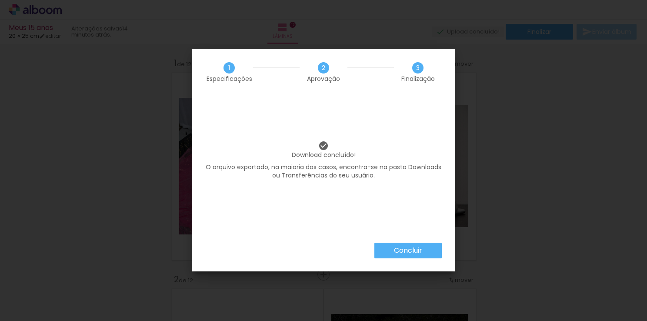
scroll to position [388, 0]
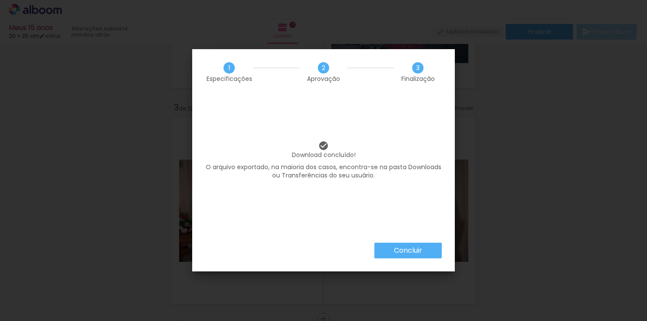
click at [0, 0] on slot "Concluir" at bounding box center [0, 0] width 0 height 0
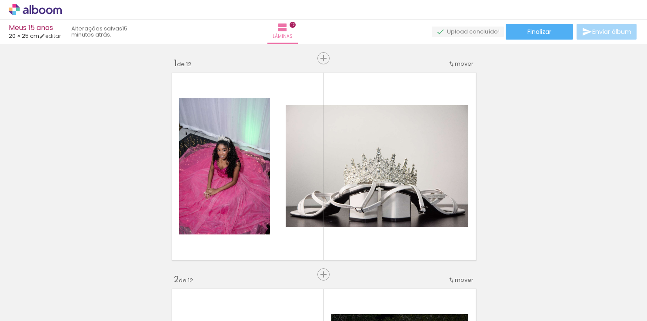
scroll to position [388, 0]
